Goal: Task Accomplishment & Management: Manage account settings

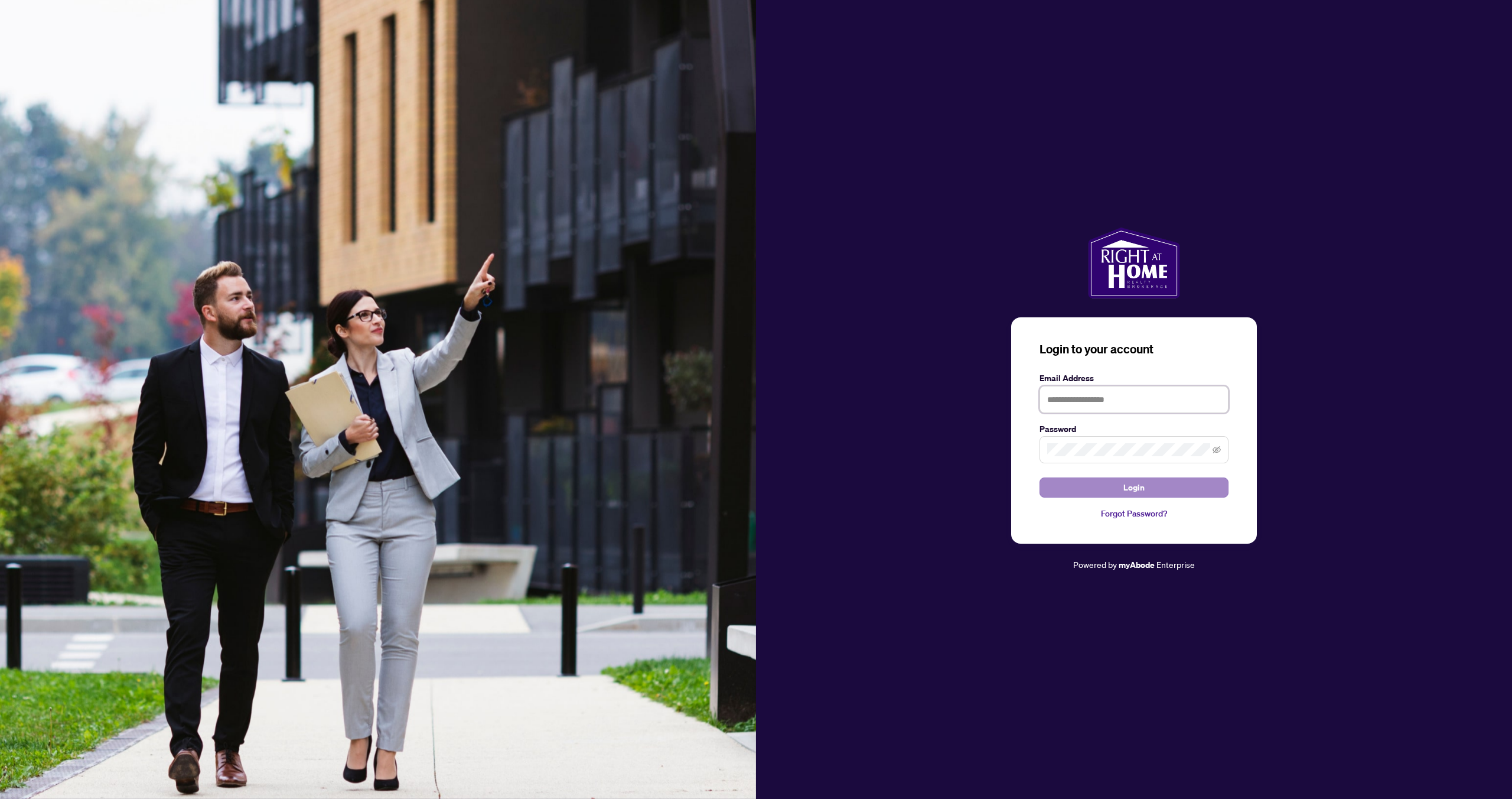
type input "**********"
click at [1124, 489] on span "Login" at bounding box center [1134, 487] width 21 height 19
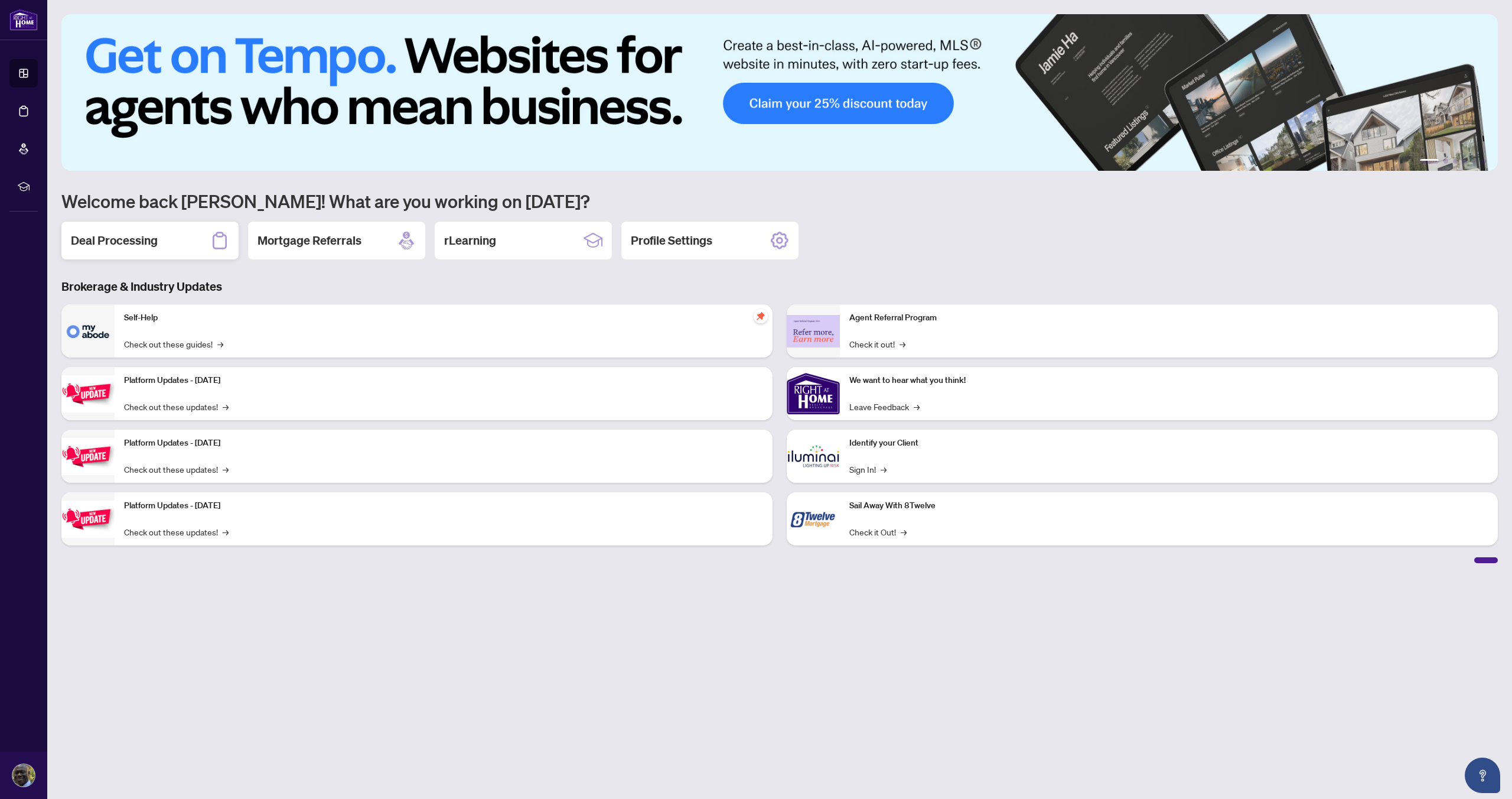
click at [174, 241] on div "Deal Processing" at bounding box center [150, 240] width 177 height 38
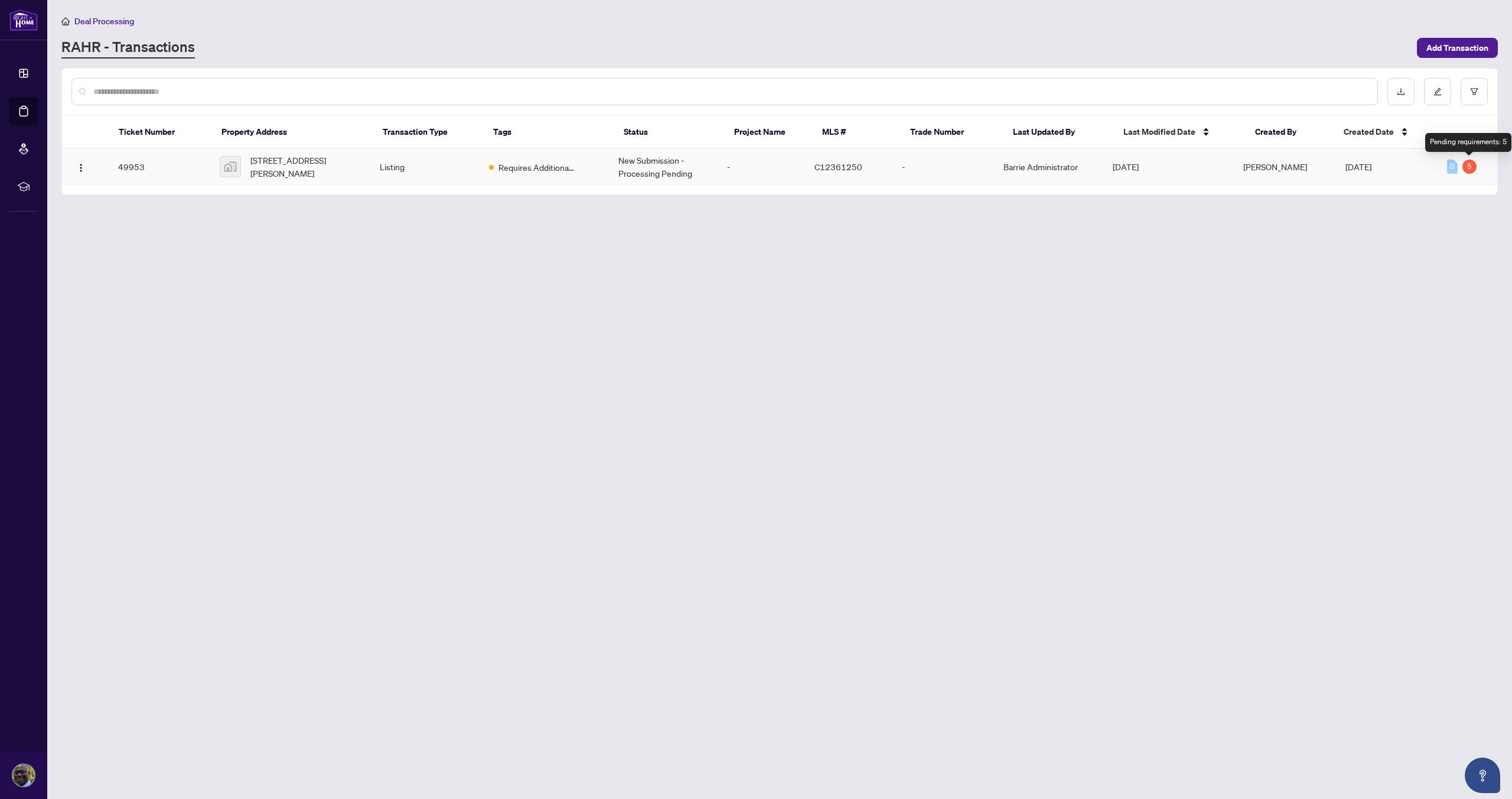
click at [1467, 169] on div "5" at bounding box center [1469, 166] width 14 height 14
click at [1471, 168] on div "5" at bounding box center [1469, 166] width 14 height 14
click at [542, 167] on span "Requires Additional Docs" at bounding box center [537, 167] width 77 height 13
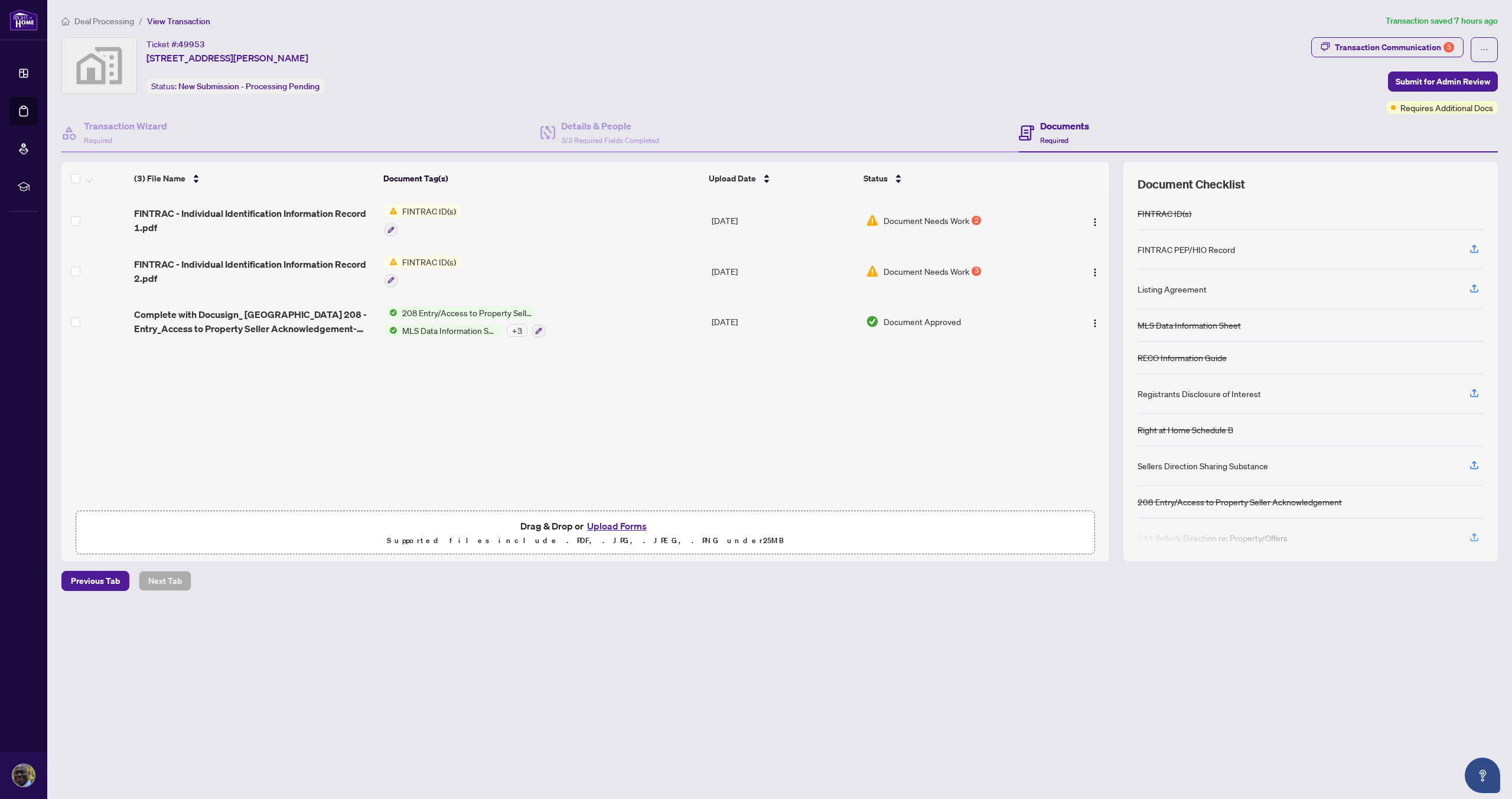
click at [937, 222] on span "Document Needs Work" at bounding box center [926, 220] width 85 height 13
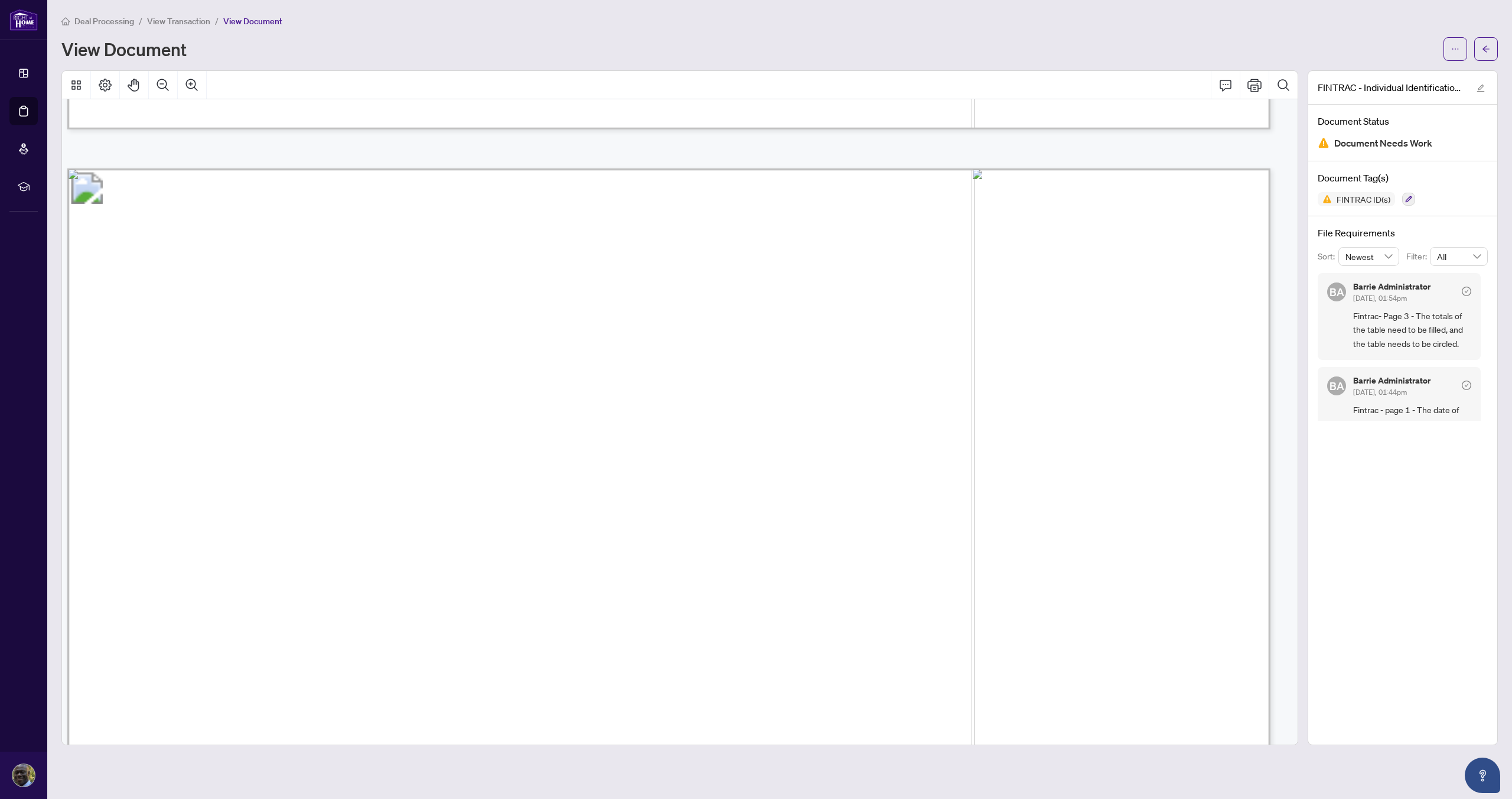
scroll to position [3142, 6]
click at [1409, 199] on icon "button" at bounding box center [1408, 199] width 7 height 7
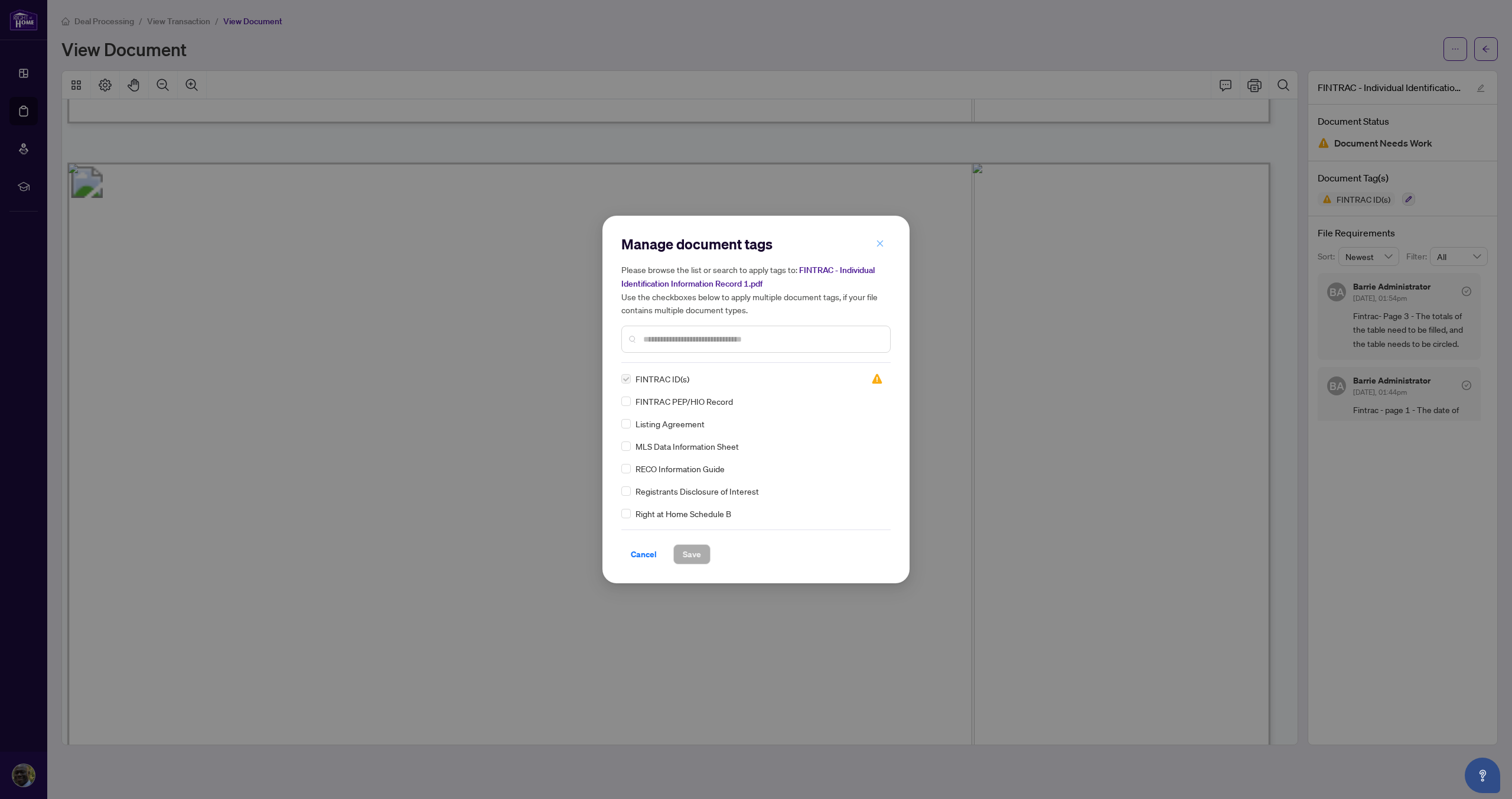
click at [881, 245] on icon "close" at bounding box center [880, 243] width 6 height 6
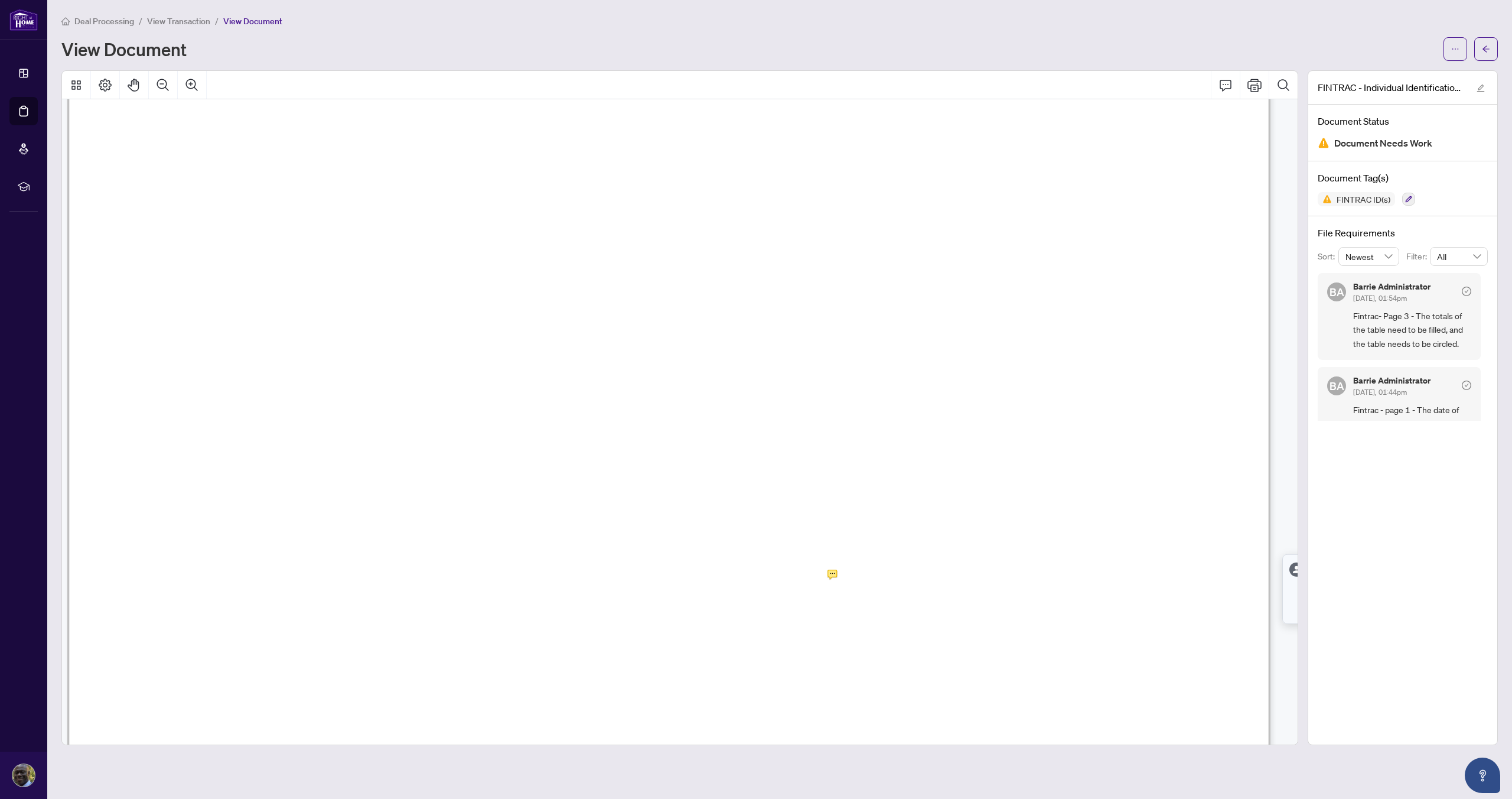
scroll to position [4012, 6]
click at [703, 566] on span "Total" at bounding box center [687, 568] width 32 height 18
click at [695, 565] on span "Total" at bounding box center [687, 568] width 32 height 18
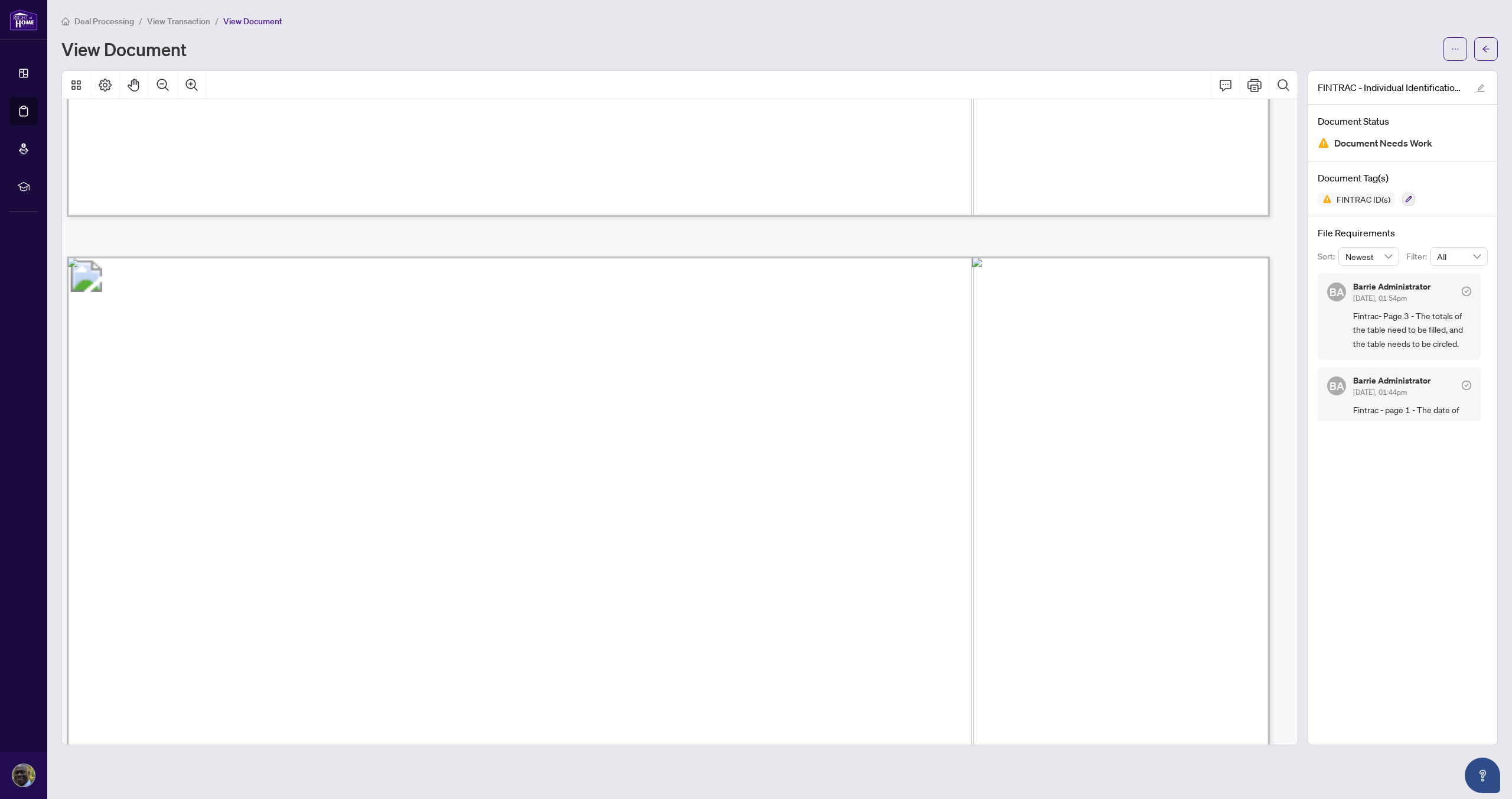
scroll to position [4659, 7]
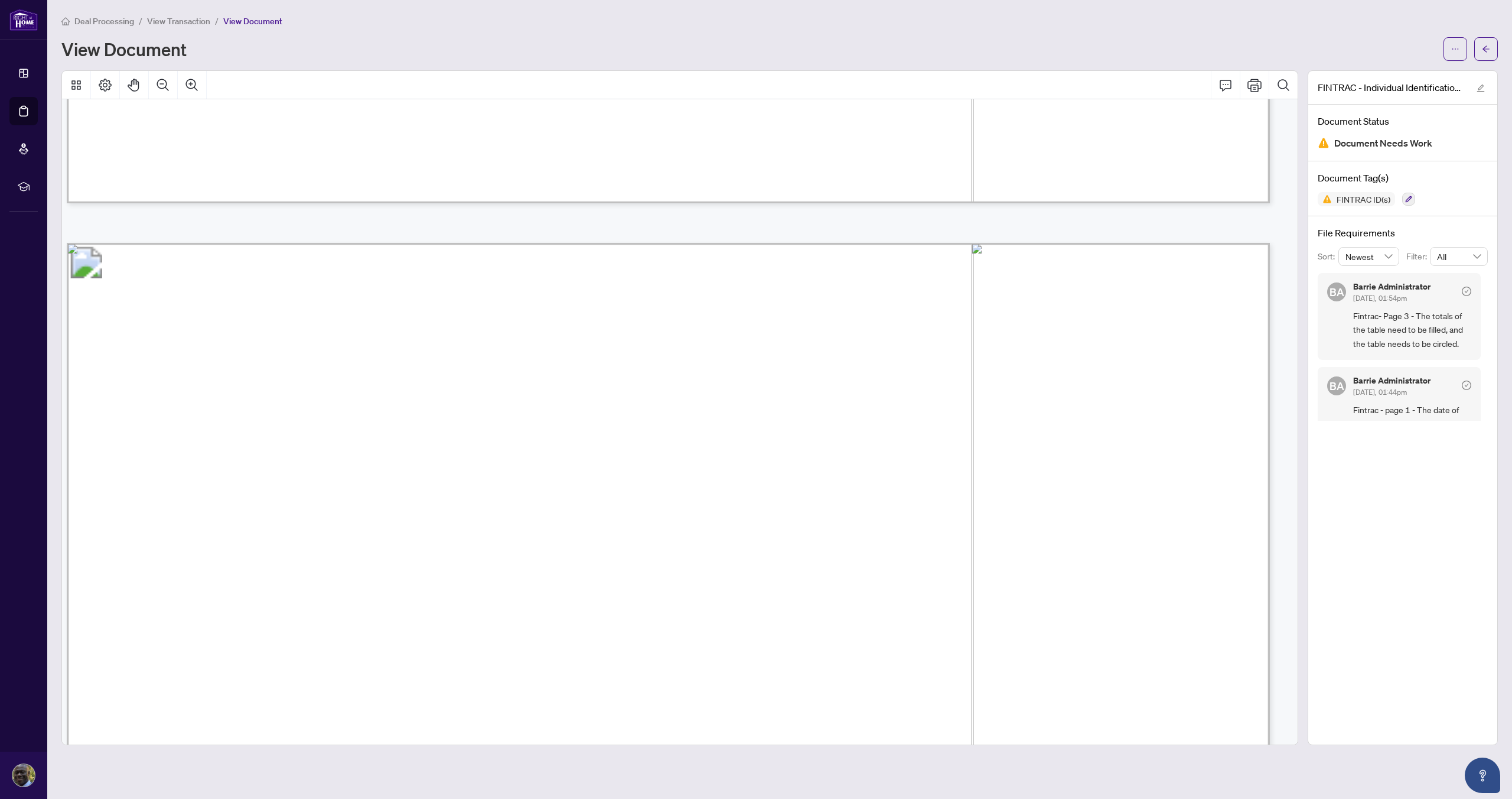
click at [497, 508] on span "Acting as an agent for the purchase or sale of:" at bounding box center [312, 504] width 369 height 17
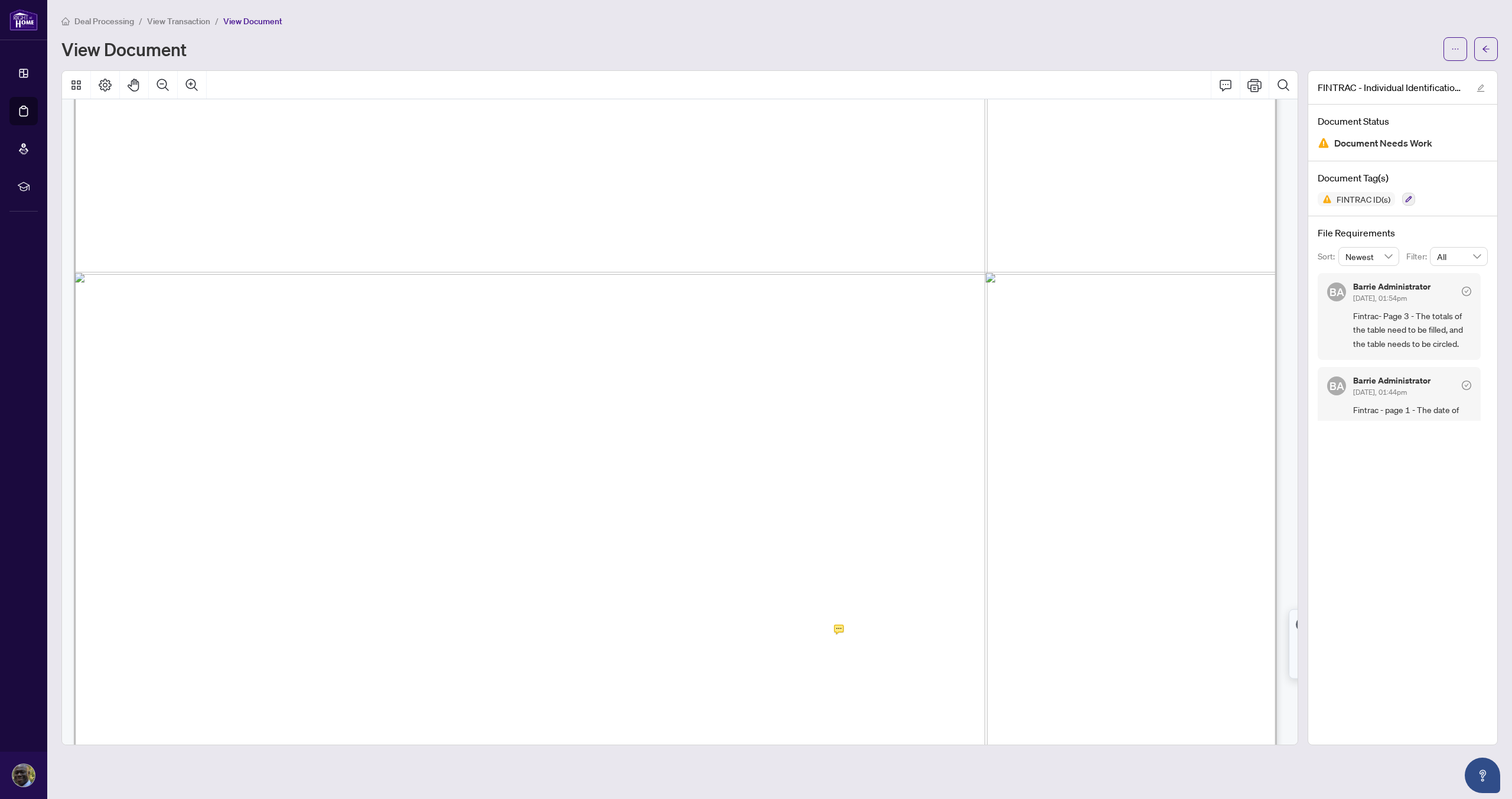
scroll to position [3974, 0]
click at [1009, 566] on span "N/A" at bounding box center [999, 571] width 20 height 18
click at [702, 507] on span "15" at bounding box center [694, 503] width 15 height 18
click at [1388, 398] on span "Fintrac - page 1 - The date of birth of the seller is missing." at bounding box center [1411, 398] width 118 height 28
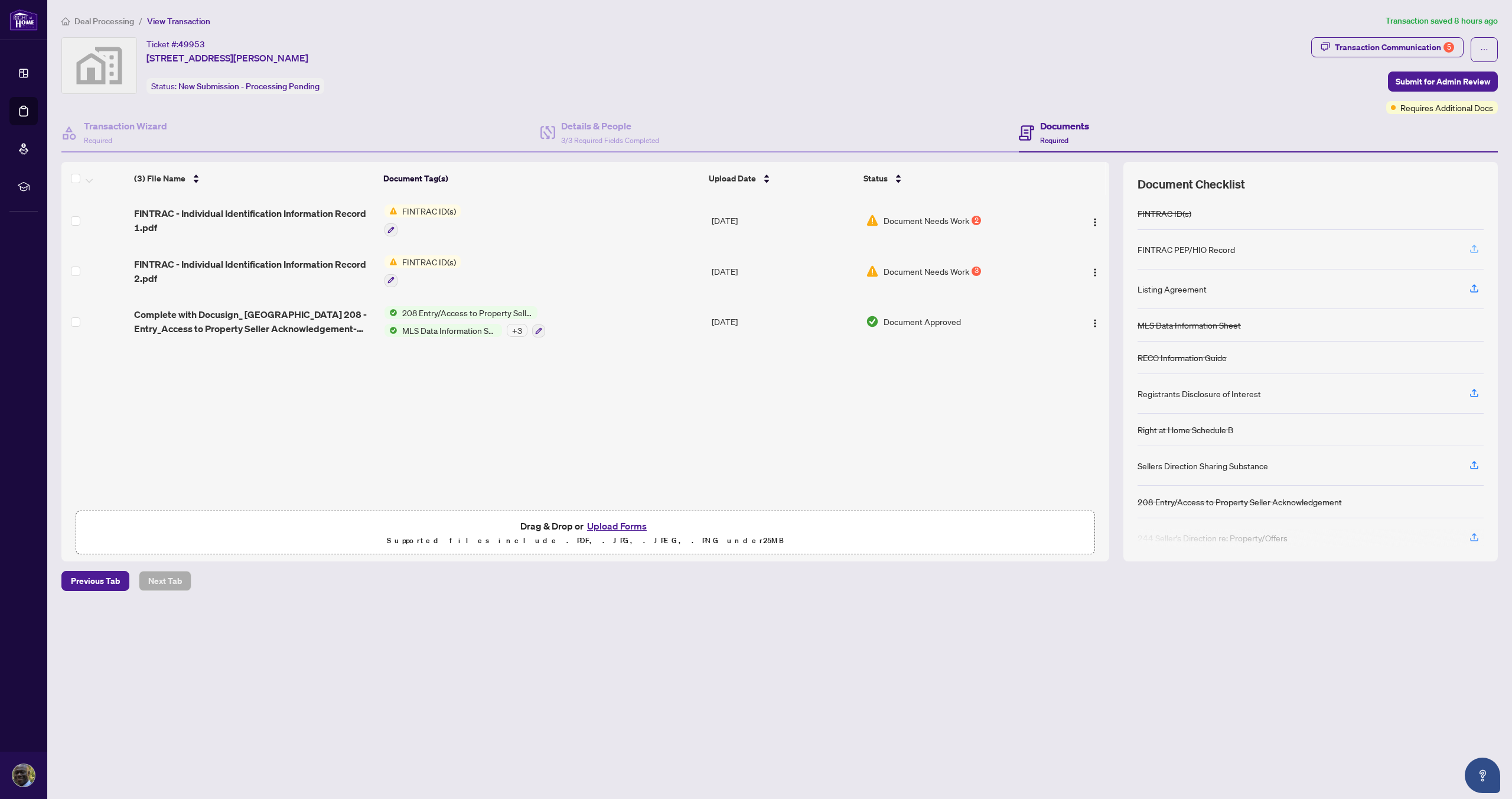
click at [1474, 248] on icon "button" at bounding box center [1474, 247] width 4 height 6
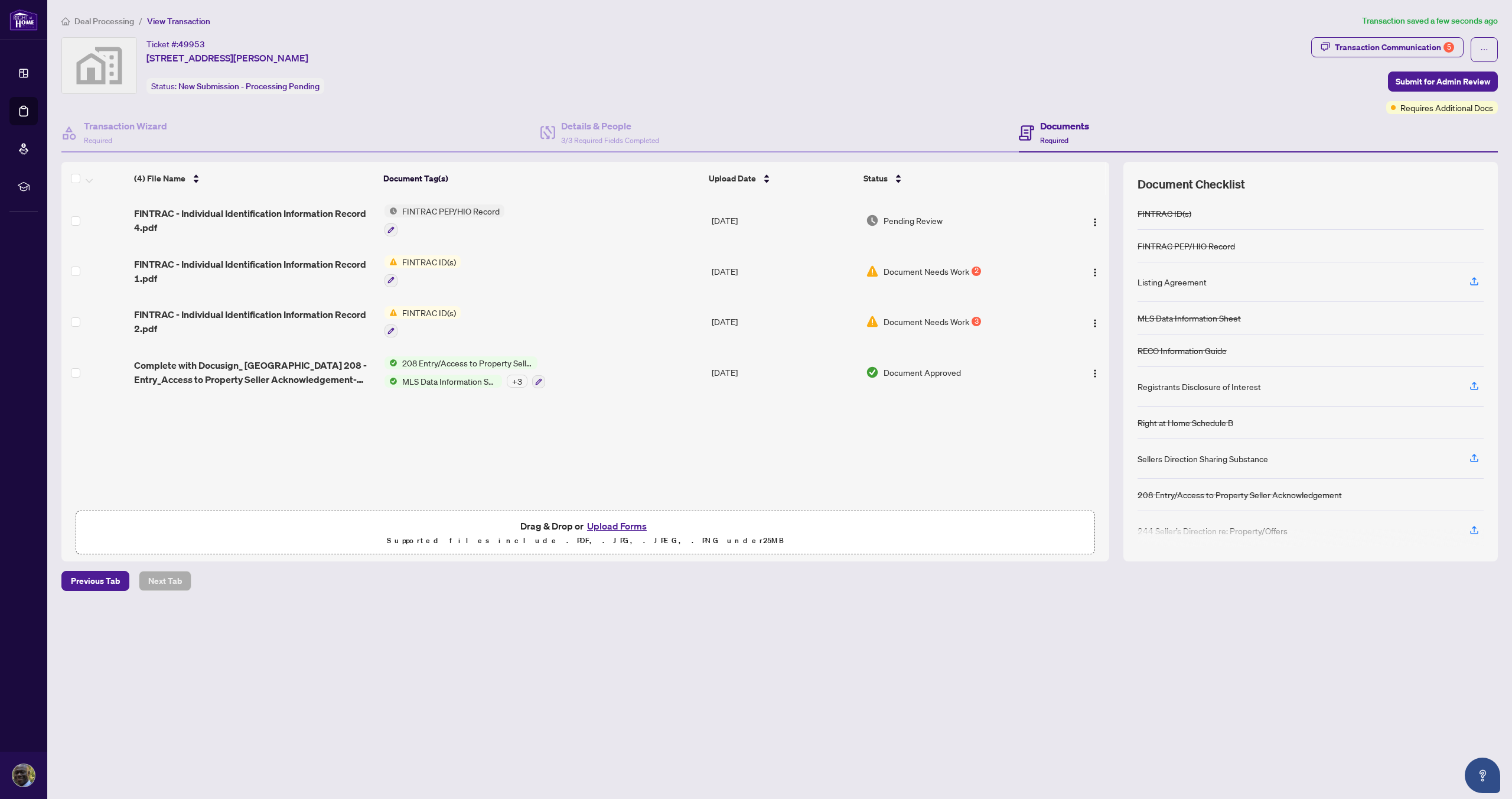
click at [1462, 248] on div "FINTRAC PEP/HIO Record" at bounding box center [1310, 246] width 346 height 32
click at [934, 321] on span "Document Needs Work" at bounding box center [926, 321] width 85 height 13
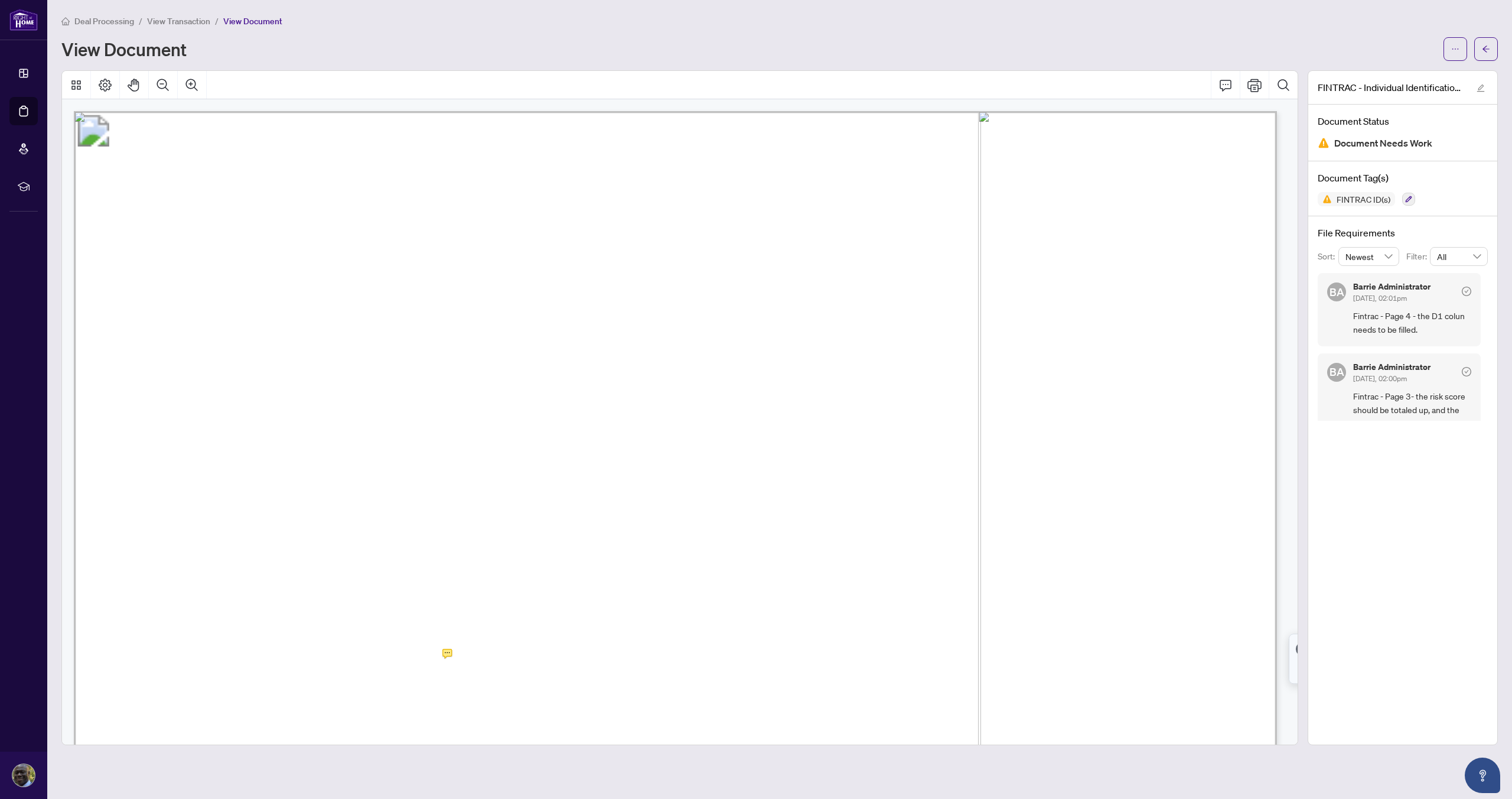
scroll to position [1, 0]
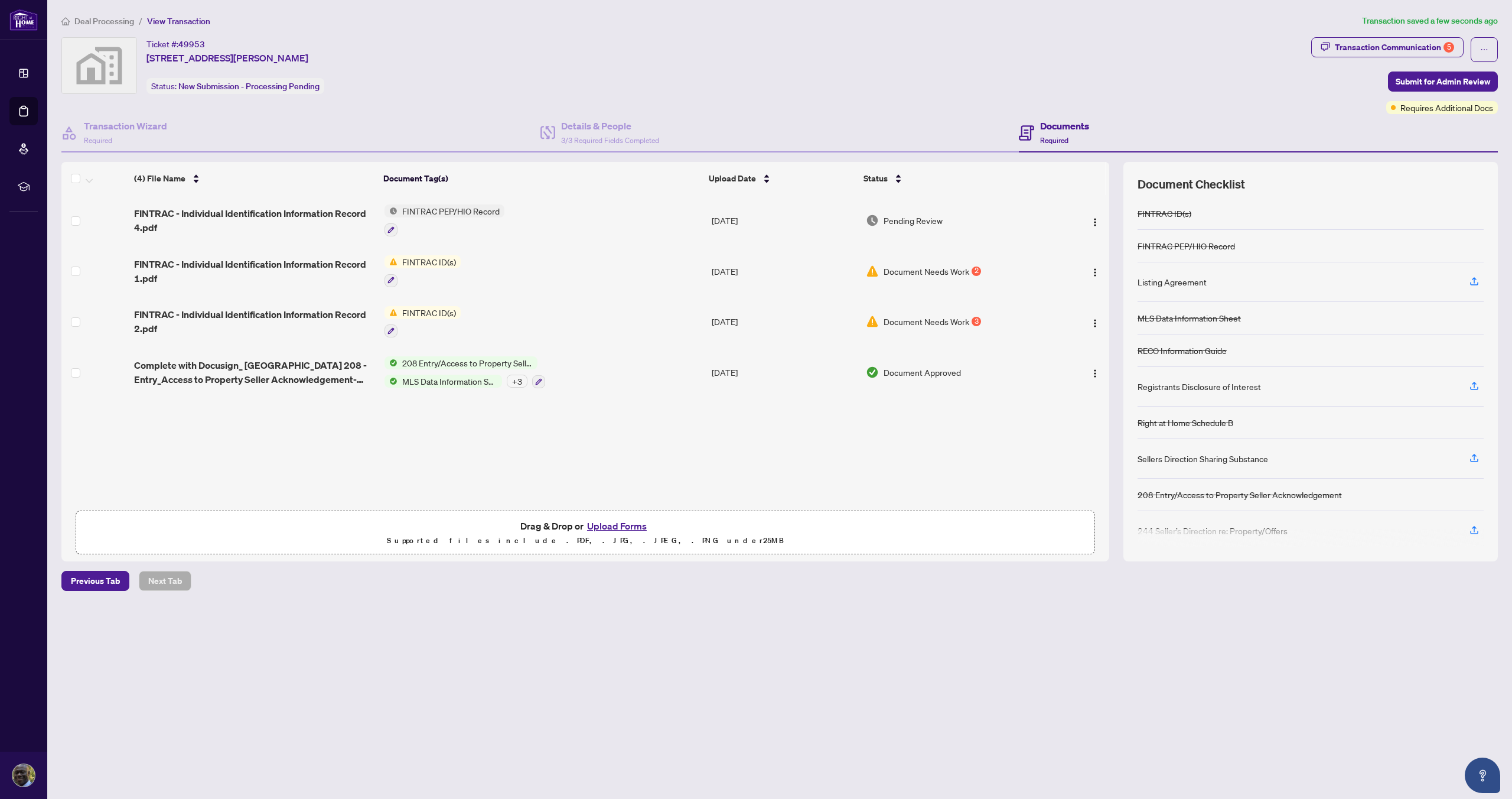
click at [929, 273] on span "Document Needs Work" at bounding box center [926, 271] width 85 height 13
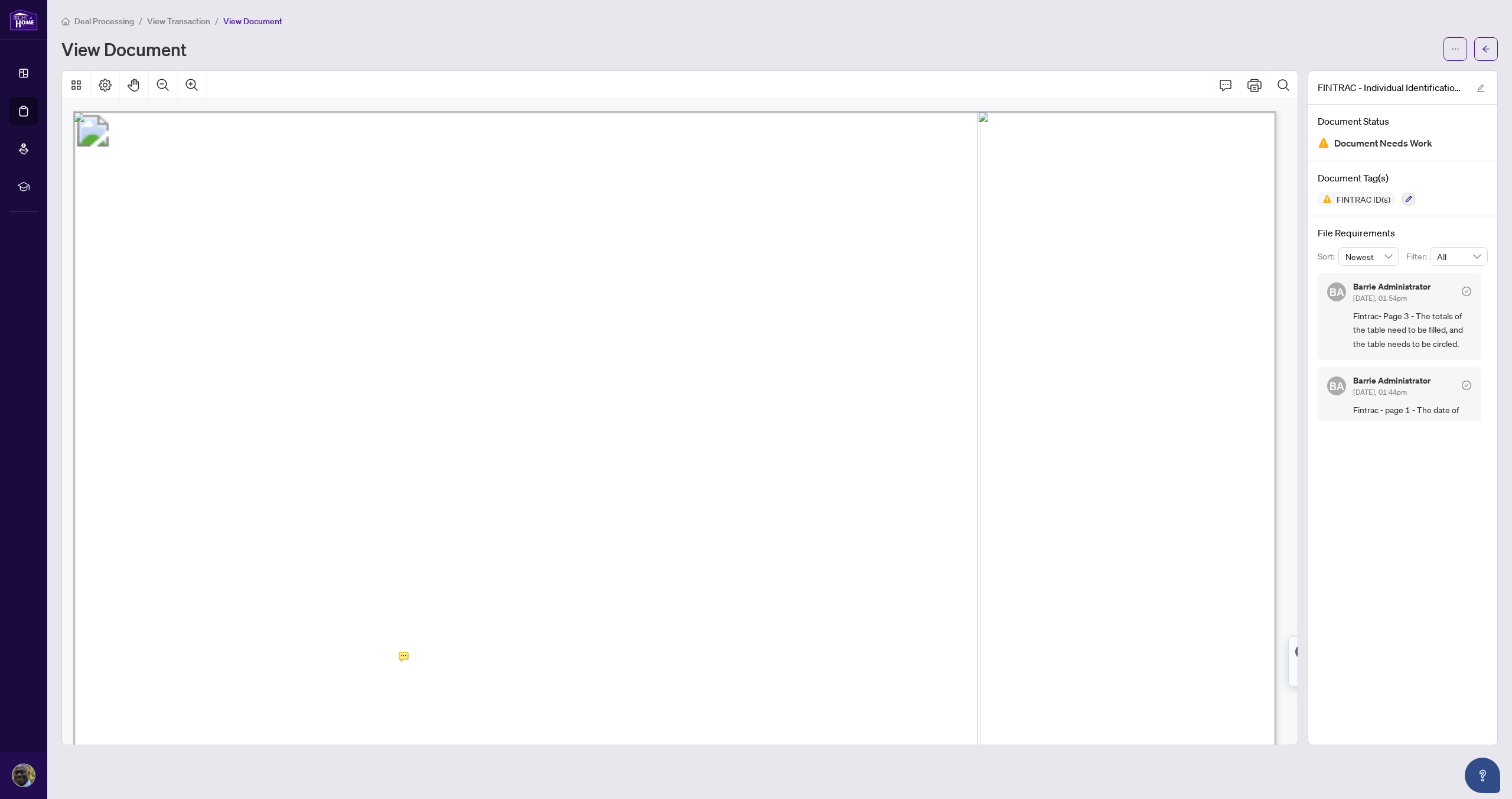
scroll to position [1, 1]
click at [1411, 196] on icon "button" at bounding box center [1409, 199] width 6 height 6
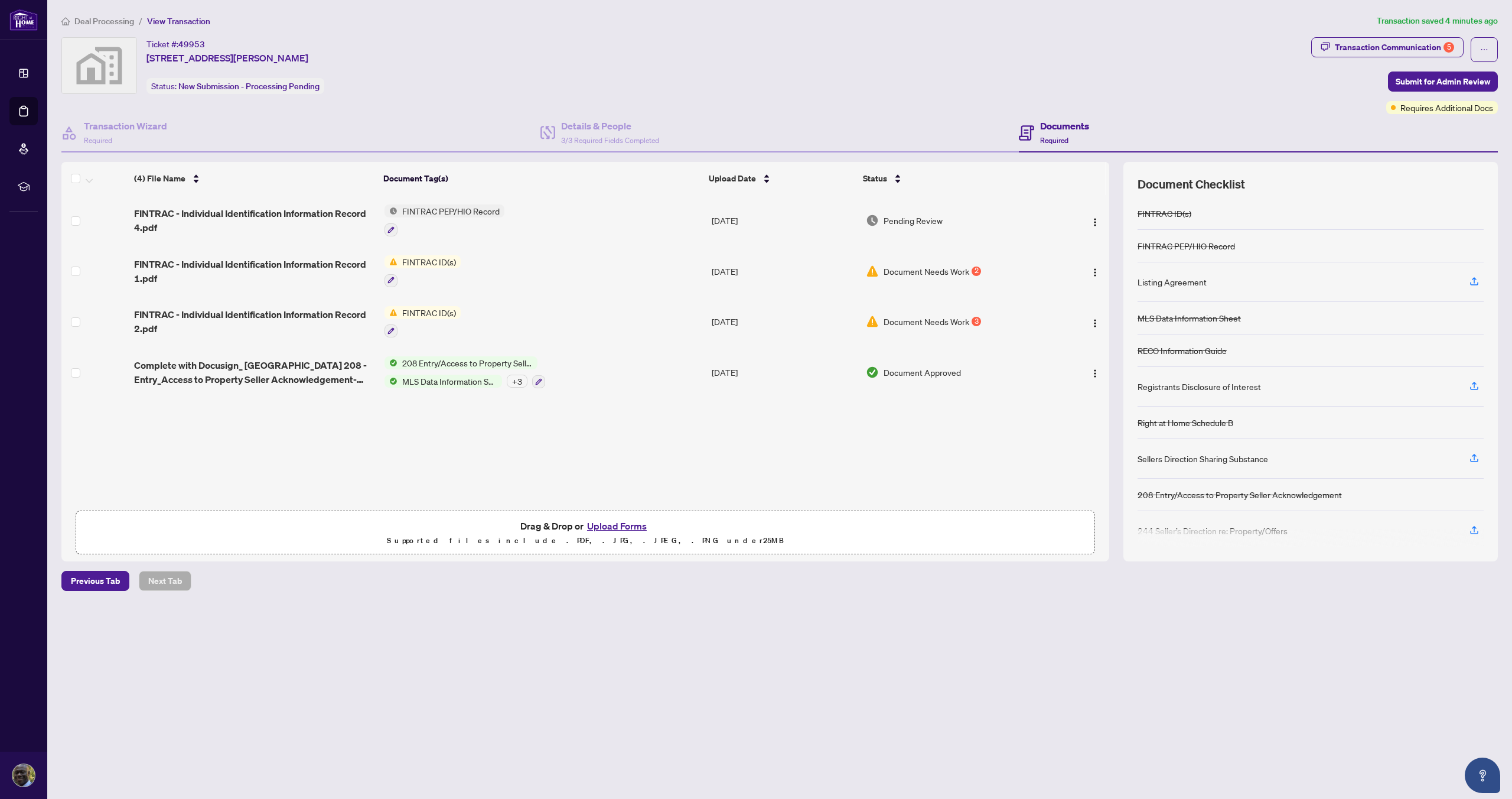
click at [424, 311] on span "FINTRAC ID(s)" at bounding box center [429, 312] width 63 height 13
click at [413, 371] on span "FINTRAC ID(s)" at bounding box center [401, 370] width 63 height 13
click at [1216, 534] on div at bounding box center [1310, 538] width 346 height 19
click at [1049, 124] on h4 "Documents" at bounding box center [1064, 126] width 49 height 14
click at [1052, 126] on h4 "Documents" at bounding box center [1064, 126] width 49 height 14
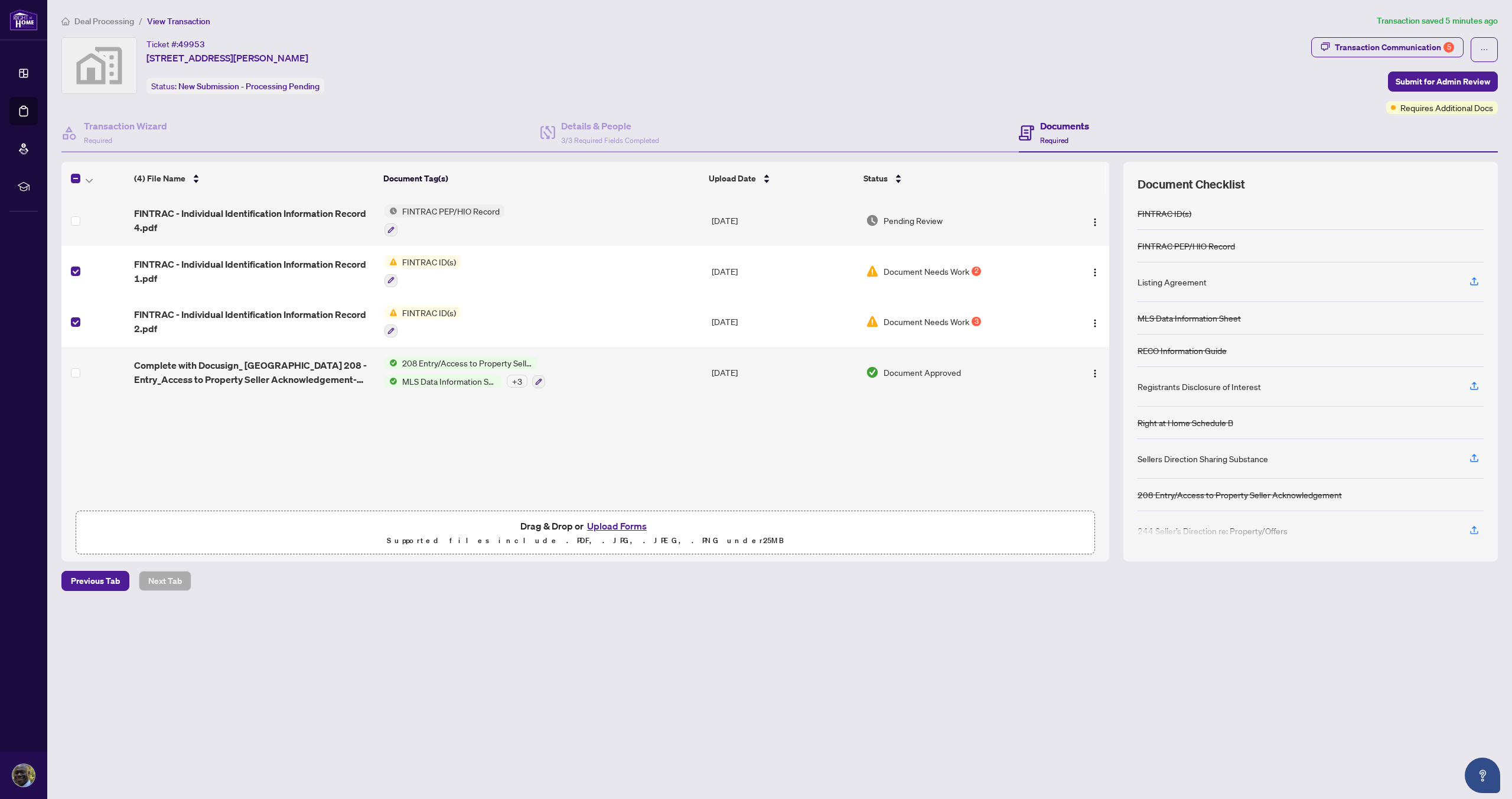
click at [608, 523] on button "Upload Forms" at bounding box center [617, 526] width 67 height 15
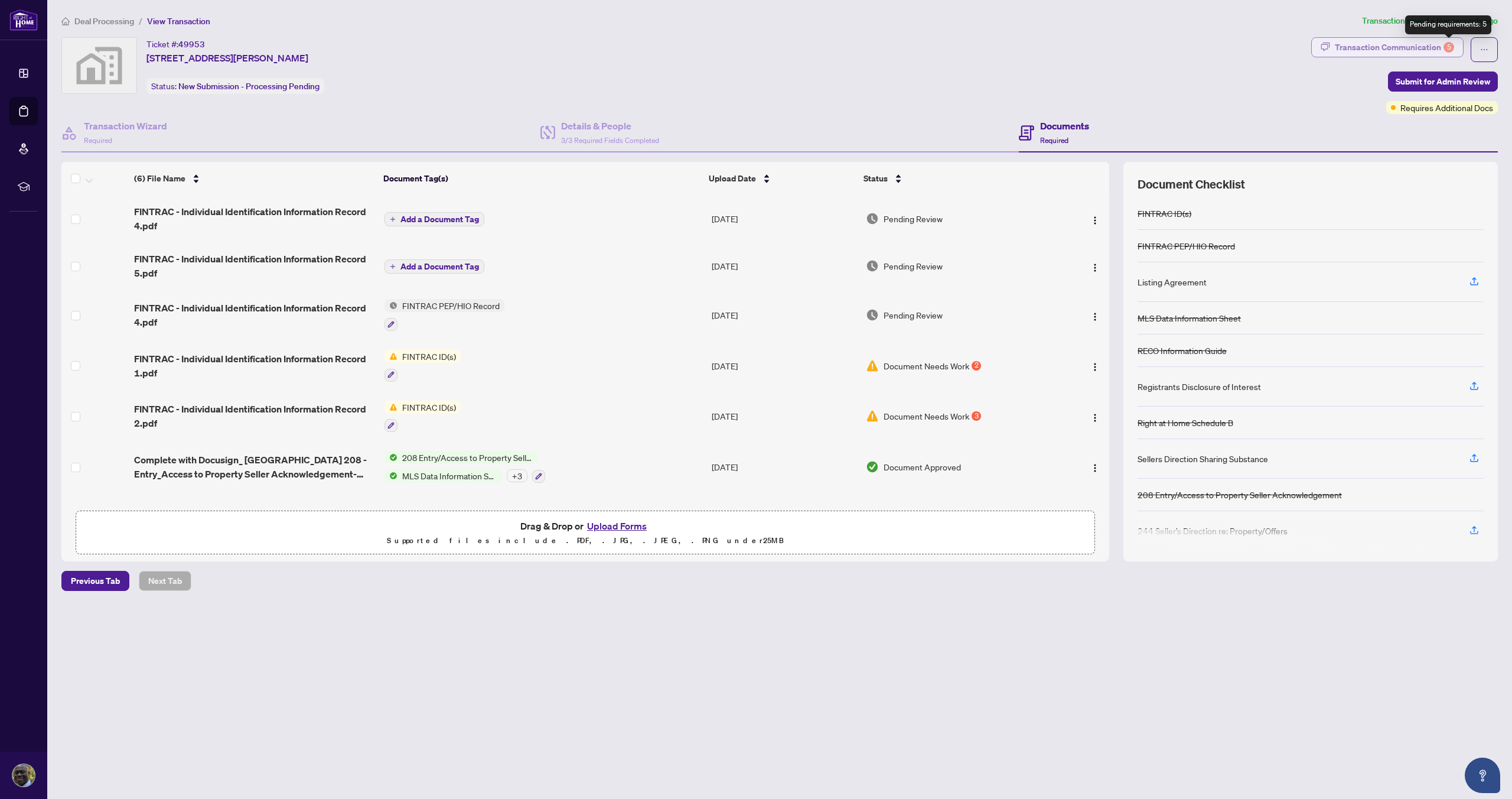
click at [1448, 45] on div "5" at bounding box center [1448, 47] width 11 height 11
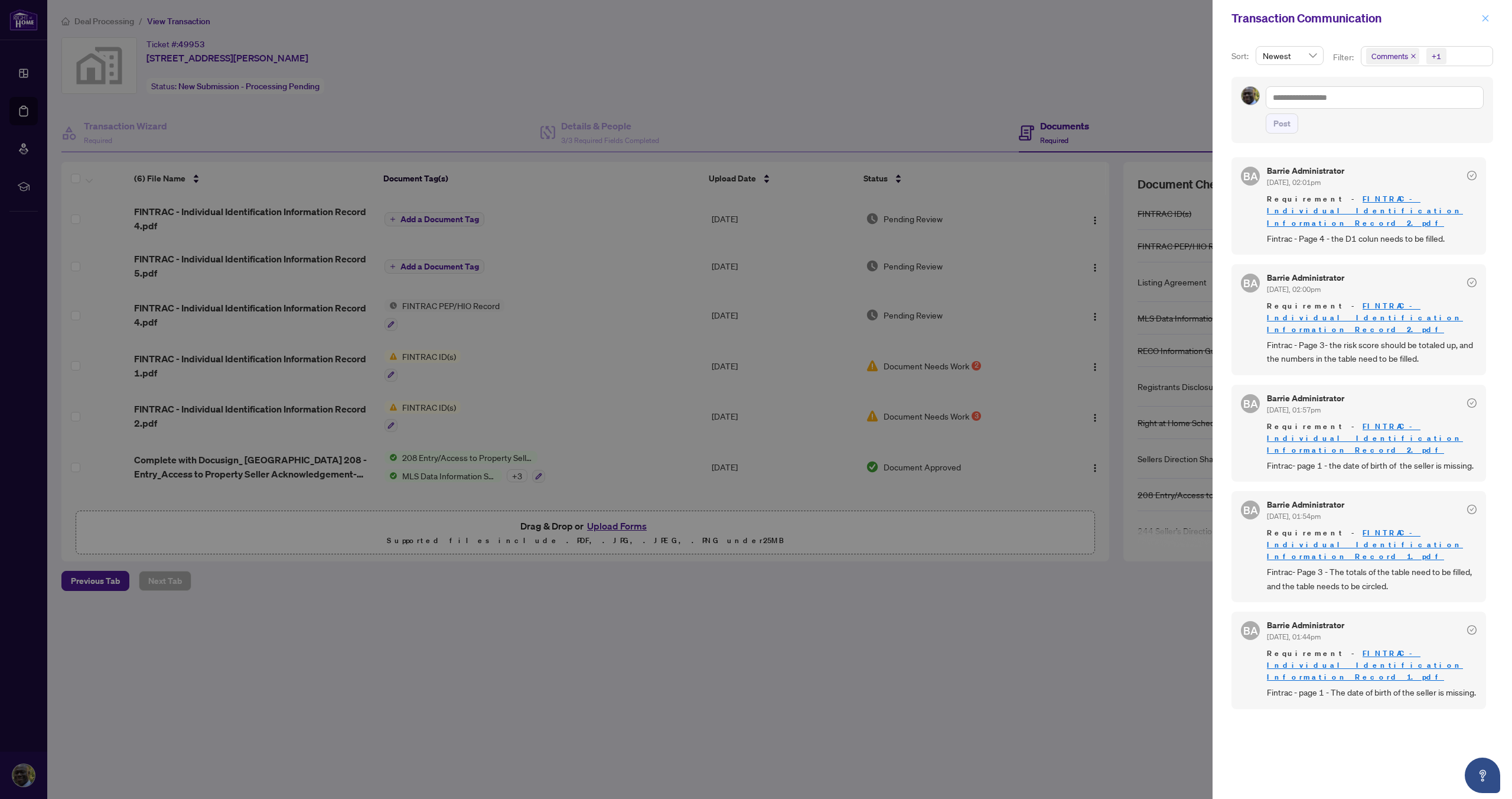
click at [1485, 19] on icon "close" at bounding box center [1486, 18] width 6 height 6
